Goal: Information Seeking & Learning: Learn about a topic

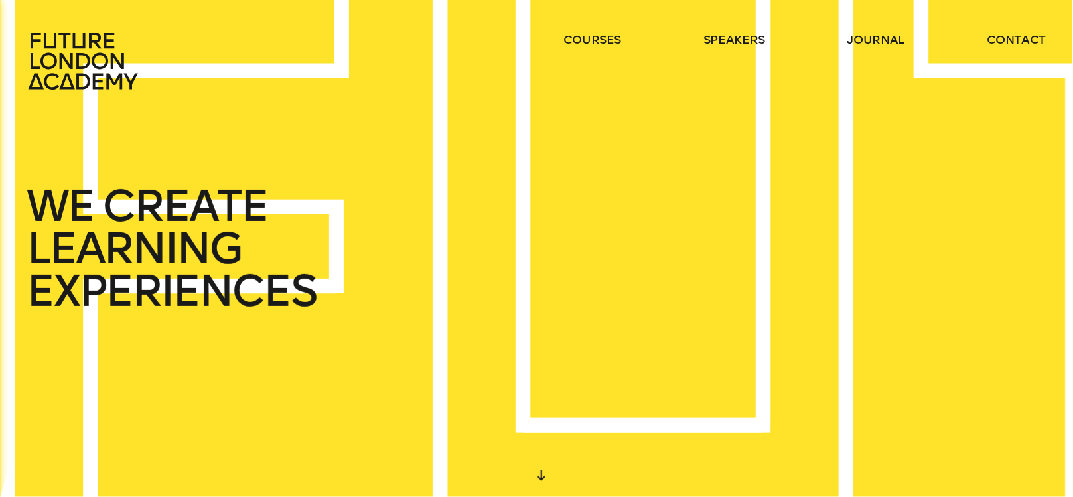
click at [680, 440] on div "WE CREATE LEARNING EXPERIENCES" at bounding box center [536, 248] width 1073 height 497
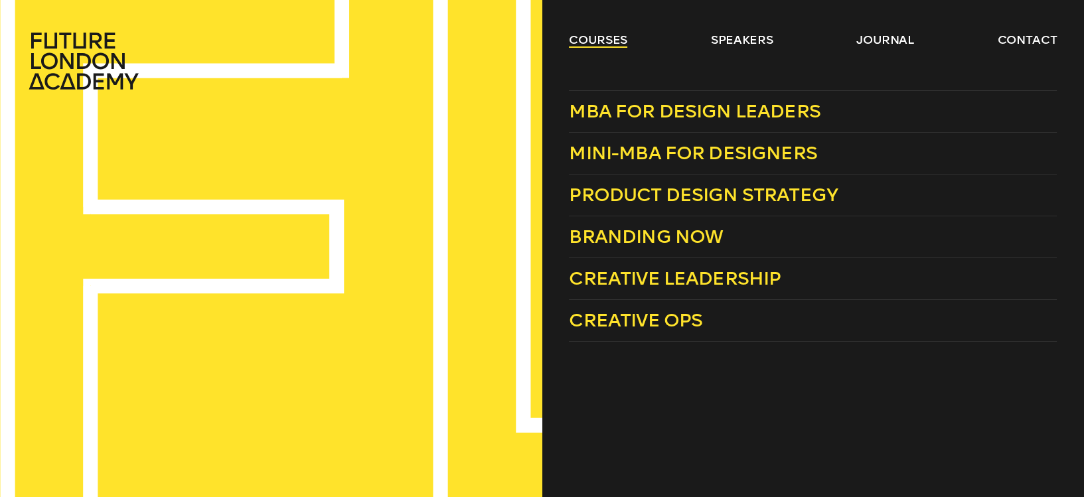
click at [588, 36] on link "courses" at bounding box center [598, 40] width 58 height 16
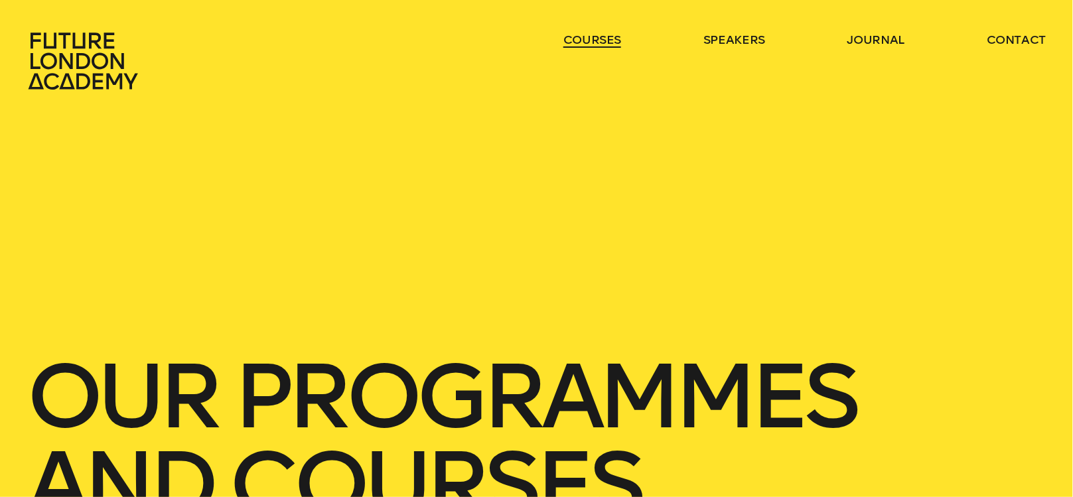
click at [596, 39] on link "courses" at bounding box center [593, 40] width 58 height 16
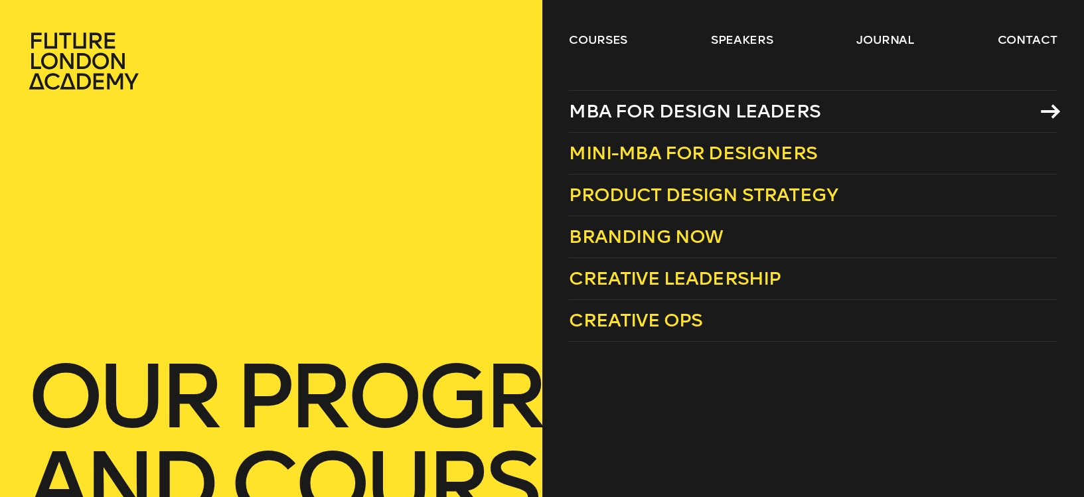
click at [707, 107] on span "MBA for Design Leaders" at bounding box center [695, 111] width 252 height 22
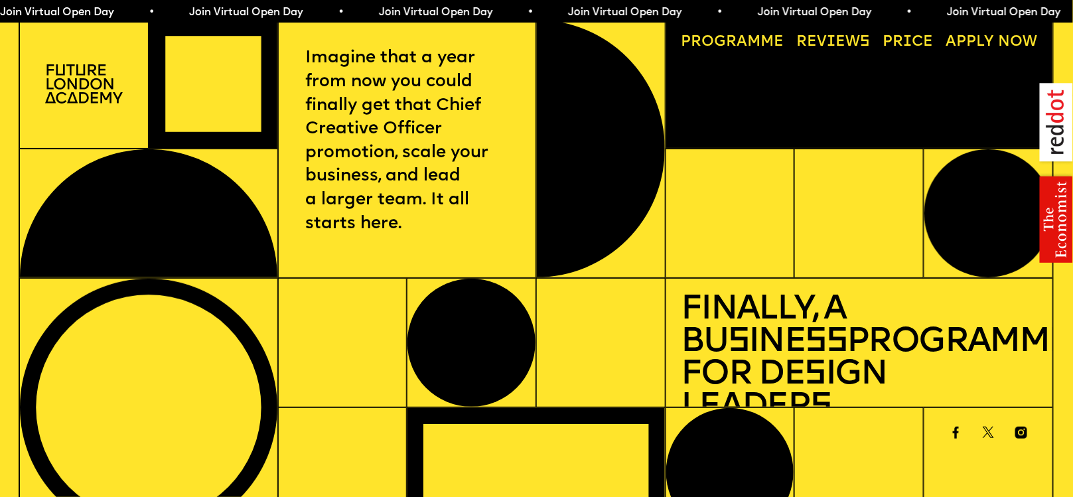
click at [760, 47] on link "Progr a mme" at bounding box center [733, 42] width 118 height 30
drag, startPoint x: 468, startPoint y: 320, endPoint x: 443, endPoint y: -33, distance: 353.4
click at [70, 9] on span "Join Virtual Open Day • Join Virtual Open Day • Join Virtual Open Day • Join Vi…" at bounding box center [473, 12] width 947 height 11
click at [750, 39] on link "Progr a mme" at bounding box center [733, 42] width 118 height 30
drag, startPoint x: 817, startPoint y: 246, endPoint x: 763, endPoint y: 17, distance: 234.8
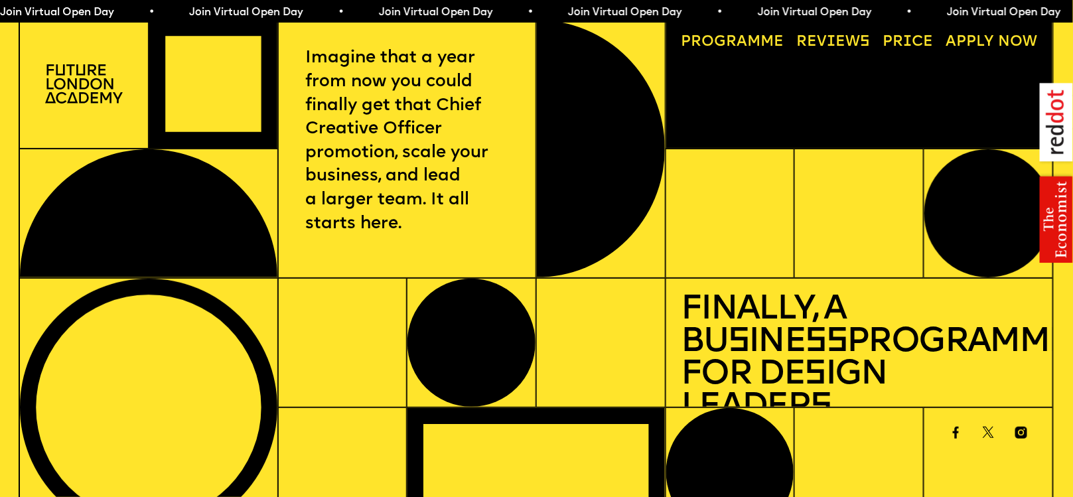
click at [820, 40] on link "Reviews" at bounding box center [833, 42] width 88 height 30
drag, startPoint x: 708, startPoint y: 234, endPoint x: 635, endPoint y: 9, distance: 237.4
click at [908, 40] on link "Price" at bounding box center [908, 42] width 65 height 30
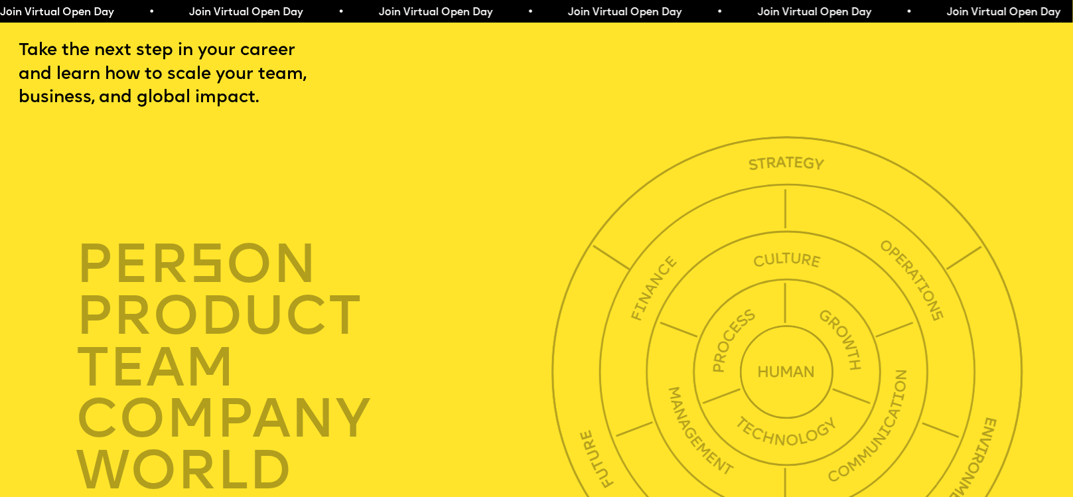
drag, startPoint x: 810, startPoint y: 345, endPoint x: 783, endPoint y: 17, distance: 329.7
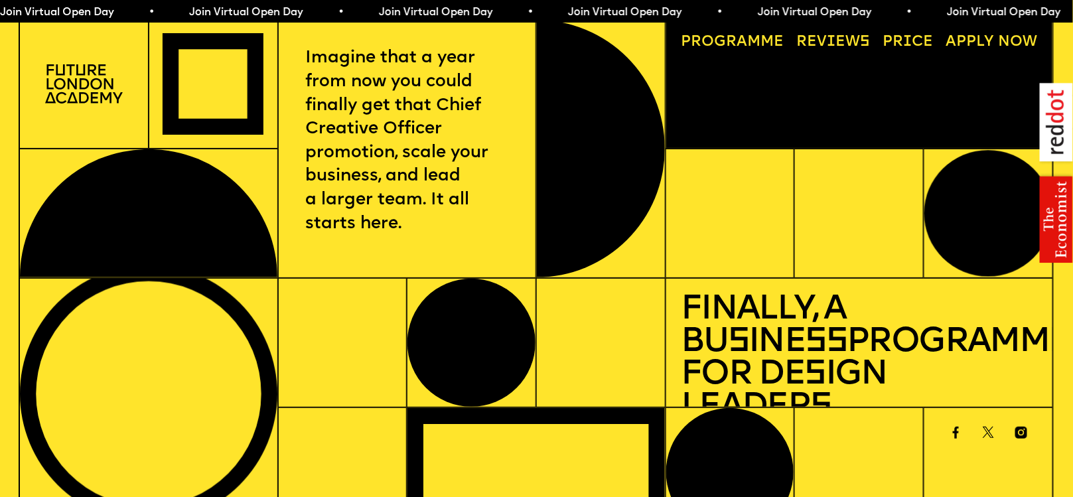
drag, startPoint x: 825, startPoint y: 172, endPoint x: 797, endPoint y: -74, distance: 247.9
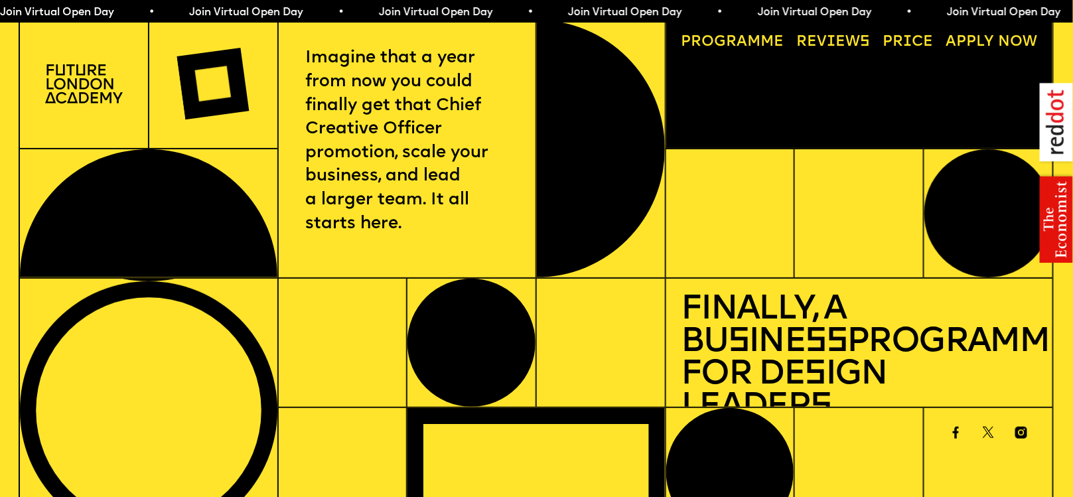
click at [806, 35] on link "Reviews" at bounding box center [833, 42] width 88 height 30
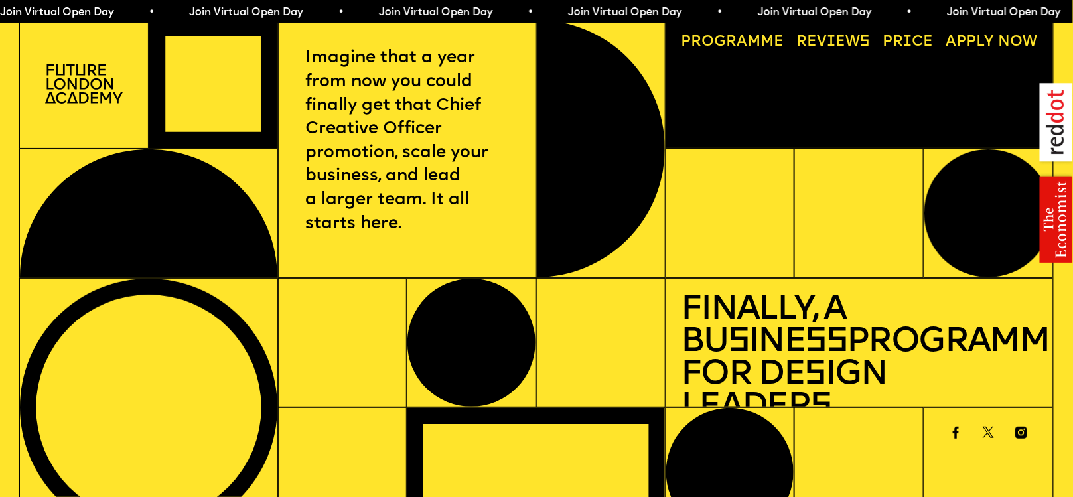
drag, startPoint x: 776, startPoint y: 322, endPoint x: 702, endPoint y: -55, distance: 384.3
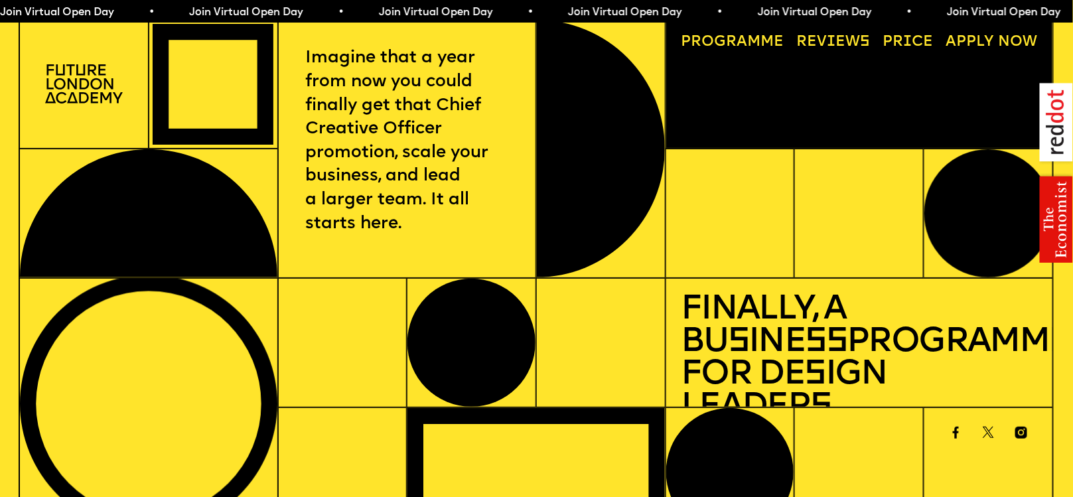
click at [752, 48] on link "Progr a mme" at bounding box center [733, 42] width 118 height 30
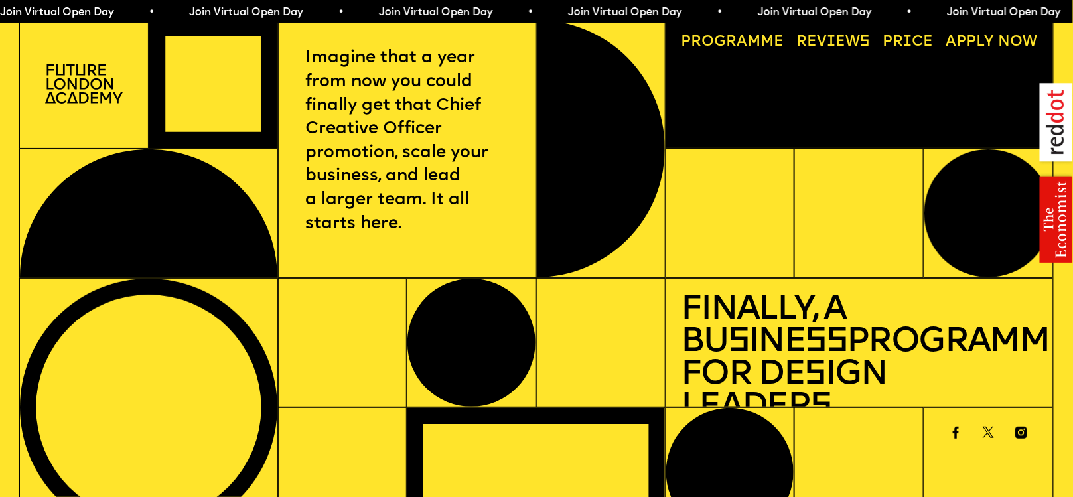
drag, startPoint x: 577, startPoint y: 274, endPoint x: 551, endPoint y: -10, distance: 284.7
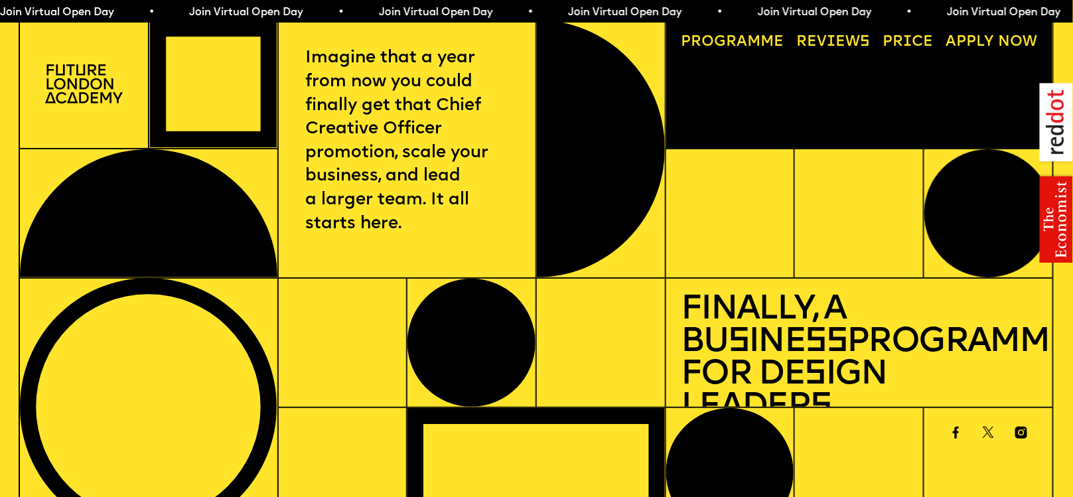
click at [83, 84] on img at bounding box center [83, 83] width 77 height 39
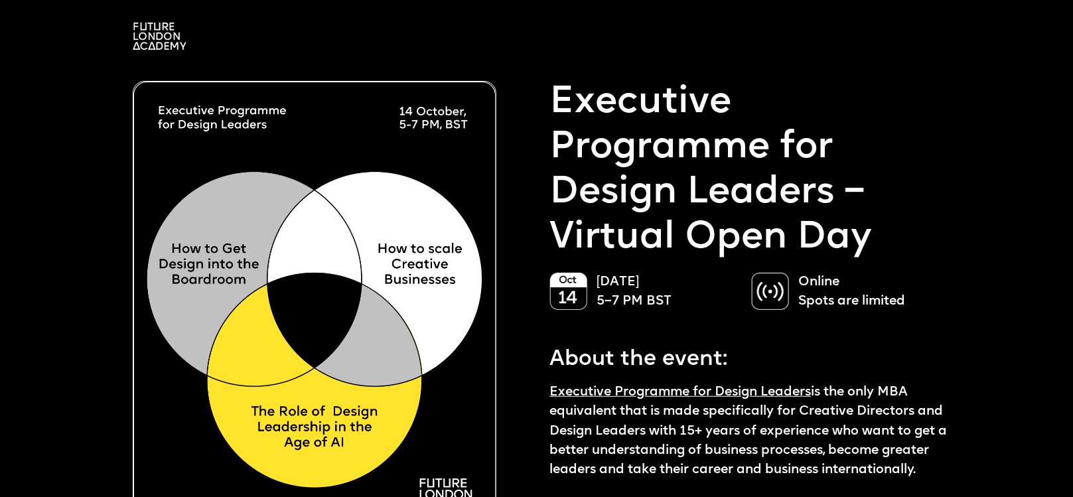
drag, startPoint x: 443, startPoint y: 283, endPoint x: 448, endPoint y: -44, distance: 326.7
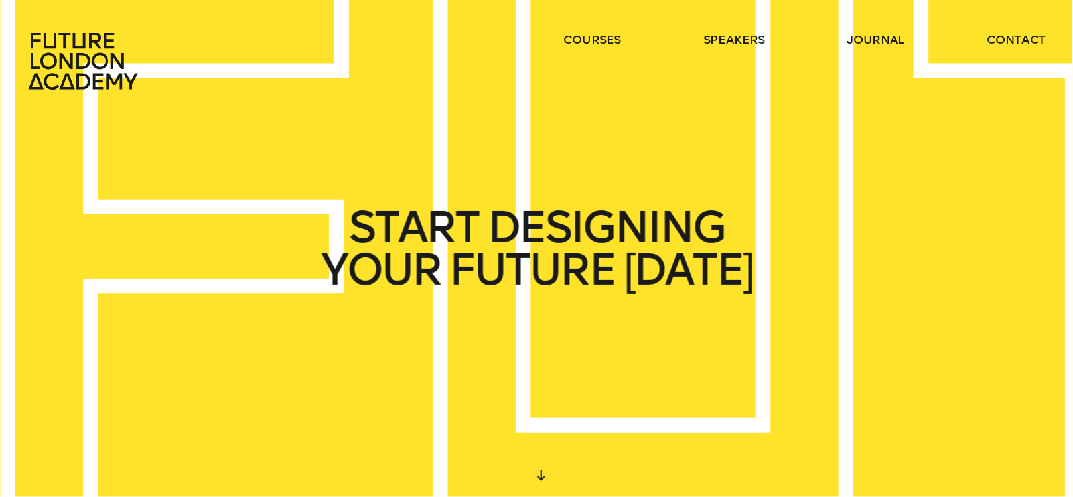
drag, startPoint x: 775, startPoint y: 351, endPoint x: 682, endPoint y: -32, distance: 394.3
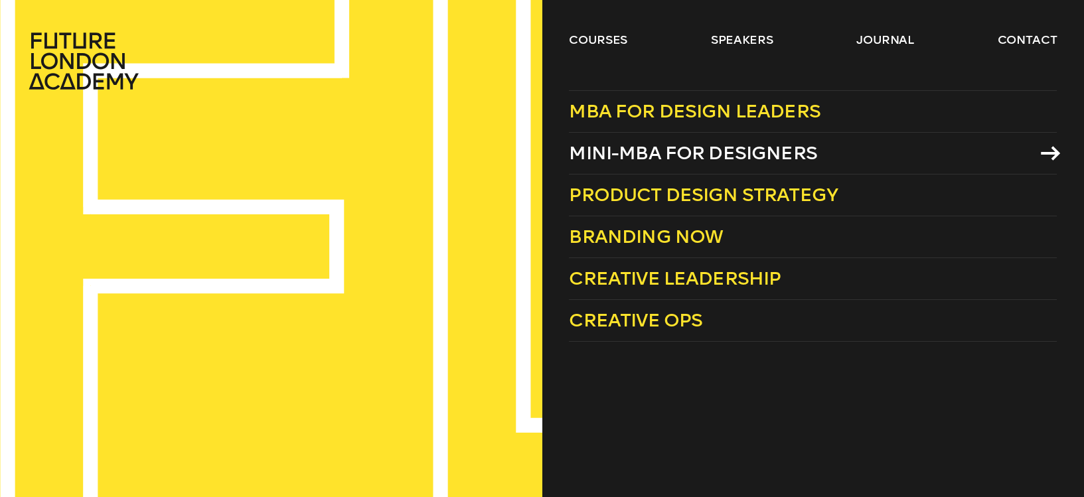
drag, startPoint x: 686, startPoint y: 198, endPoint x: 693, endPoint y: 167, distance: 32.0
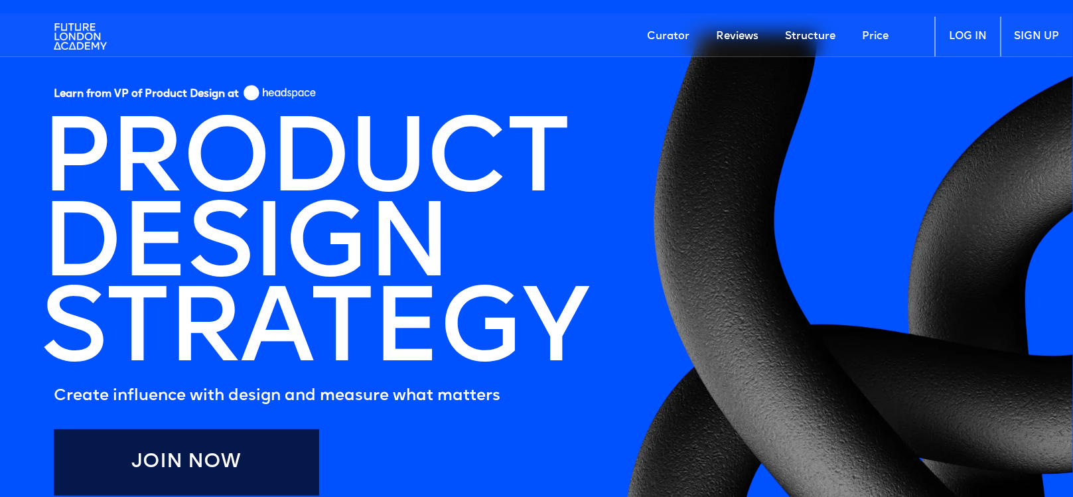
drag, startPoint x: 929, startPoint y: 361, endPoint x: 692, endPoint y: 13, distance: 421.9
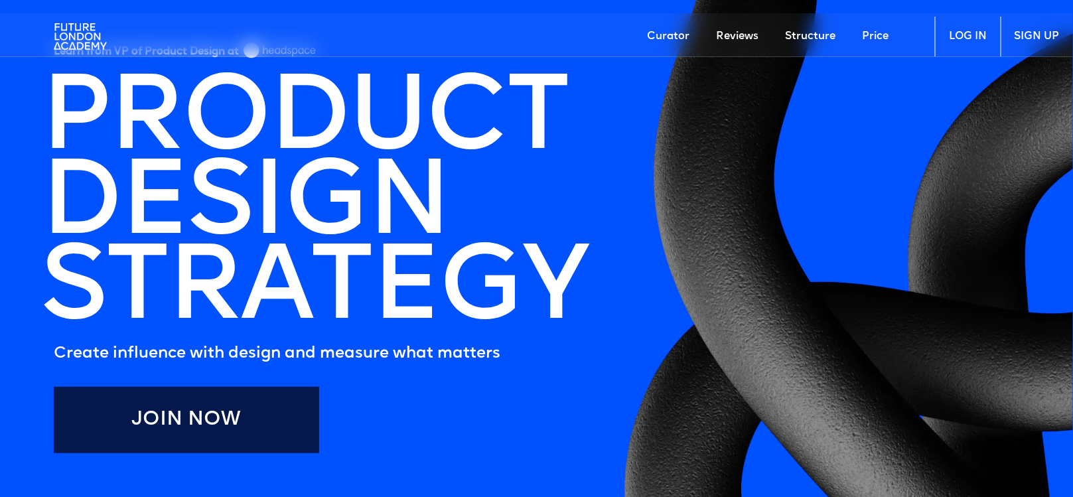
scroll to position [66, 0]
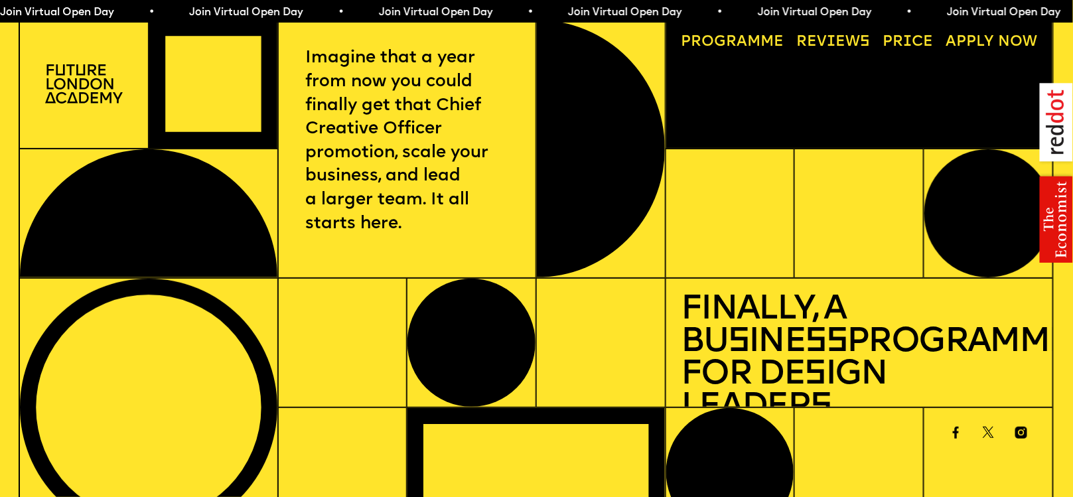
click at [88, 83] on img at bounding box center [83, 83] width 77 height 39
click at [89, 84] on img at bounding box center [83, 83] width 77 height 39
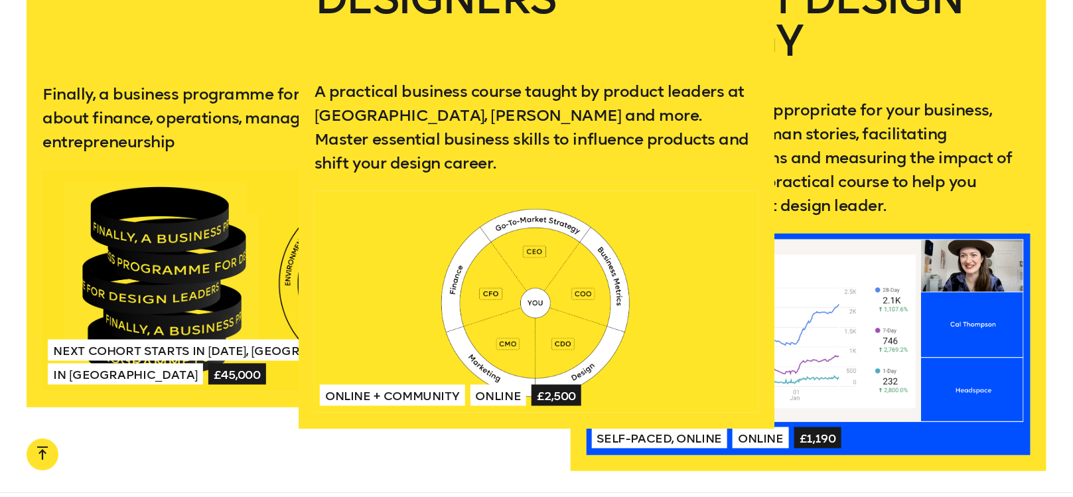
scroll to position [2655, 0]
